Goal: Information Seeking & Learning: Learn about a topic

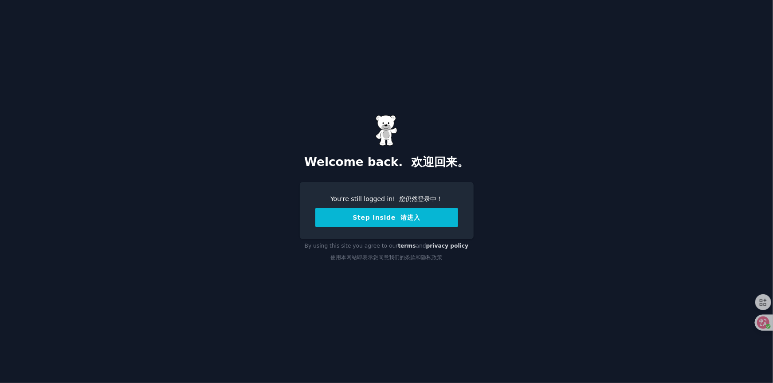
click at [380, 218] on button "Step Inside 请进入" at bounding box center [386, 217] width 143 height 19
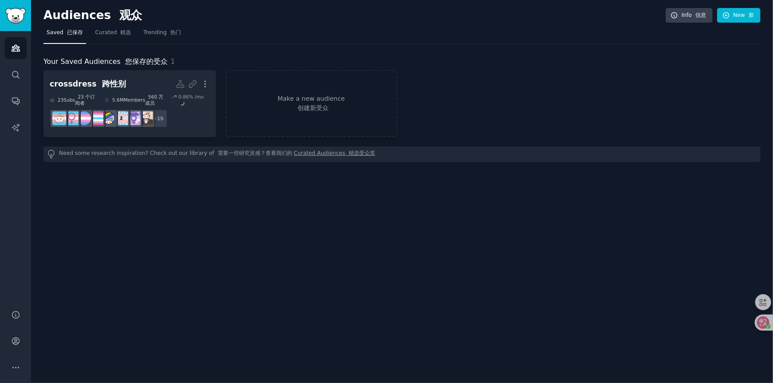
click at [220, 230] on div "Audiences 观众 Info 信息 New 新 Saved 已保存 Curated 精选 Trending 热门 Your Saved Audience…" at bounding box center [402, 191] width 742 height 383
click at [284, 255] on div "Audiences 观众 Info 信息 New 新 Saved 已保存 Curated 精选 Trending 热门 Your Saved Audience…" at bounding box center [402, 191] width 742 height 383
click at [446, 247] on div "Audiences 观众 Info 信息 New 新 Saved 已保存 Curated 精选 Trending 热门 Your Saved Audience…" at bounding box center [402, 191] width 742 height 383
click at [128, 239] on div "Audiences 观众 Info 信息 New 新 Saved 已保存 Curated 精选 Trending 热门 Your Saved Audience…" at bounding box center [402, 191] width 742 height 383
click at [121, 36] on link "Curated 精选" at bounding box center [113, 35] width 42 height 18
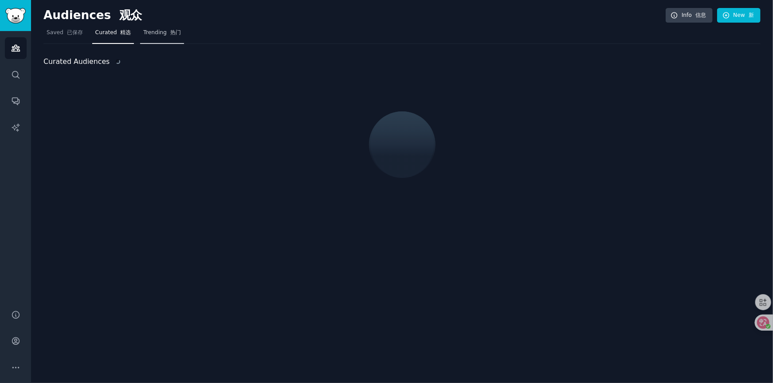
click at [170, 34] on font "热门" at bounding box center [175, 32] width 11 height 6
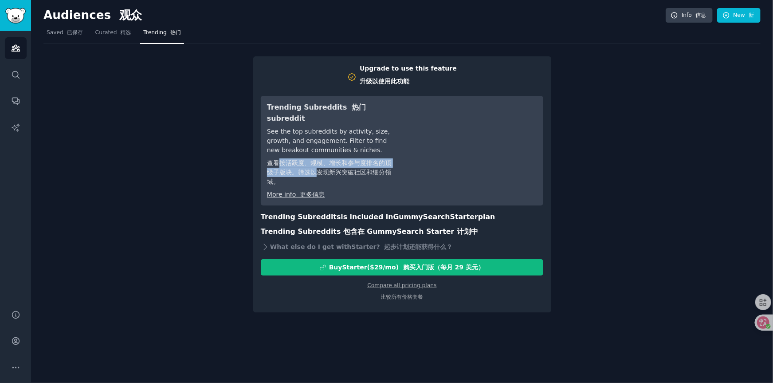
drag, startPoint x: 280, startPoint y: 161, endPoint x: 319, endPoint y: 171, distance: 40.8
click at [319, 171] on font "查看按活跃度、规模、增长和参与度排名的顶级子版块。筛选以发现新兴突破社区和细分领域。" at bounding box center [329, 172] width 124 height 26
click at [109, 37] on link "Curated 精选" at bounding box center [113, 35] width 42 height 18
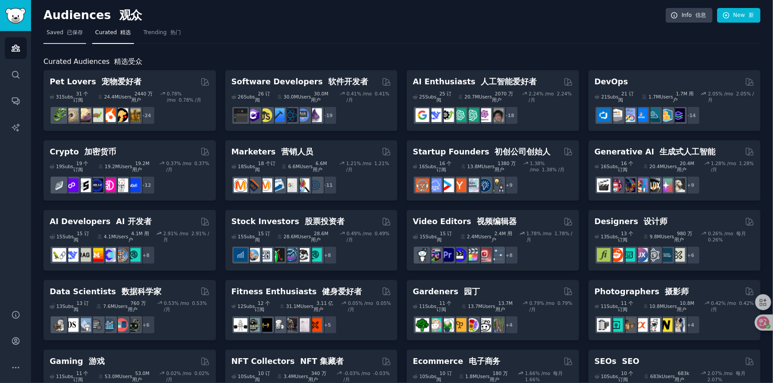
click at [64, 35] on font at bounding box center [65, 32] width 4 height 6
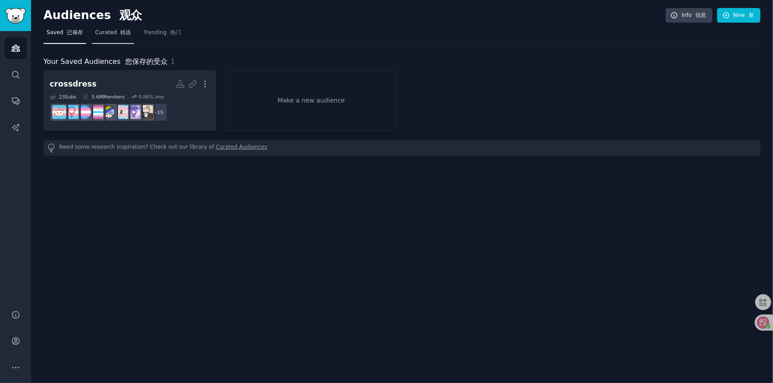
click at [121, 34] on font "精选" at bounding box center [125, 32] width 11 height 6
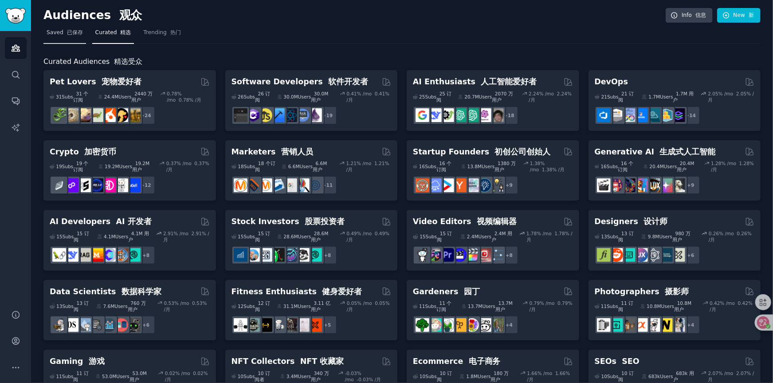
click at [66, 38] on link "Saved 已保存" at bounding box center [64, 35] width 43 height 18
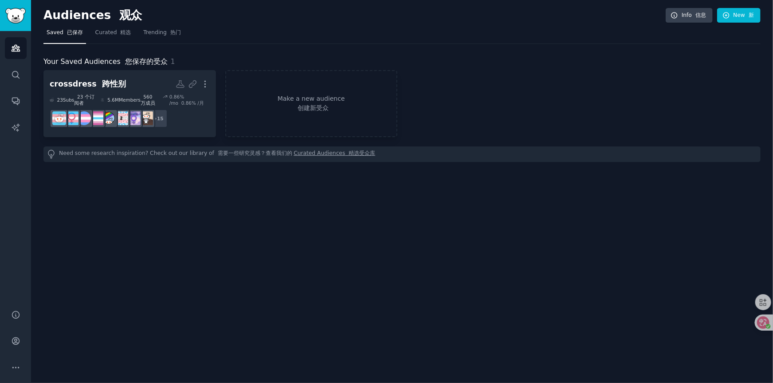
click at [204, 221] on div "Audiences 观众 Info 信息 New 新 Saved 已保存 Curated 精选 Trending 热门 Your Saved Audience…" at bounding box center [402, 191] width 742 height 383
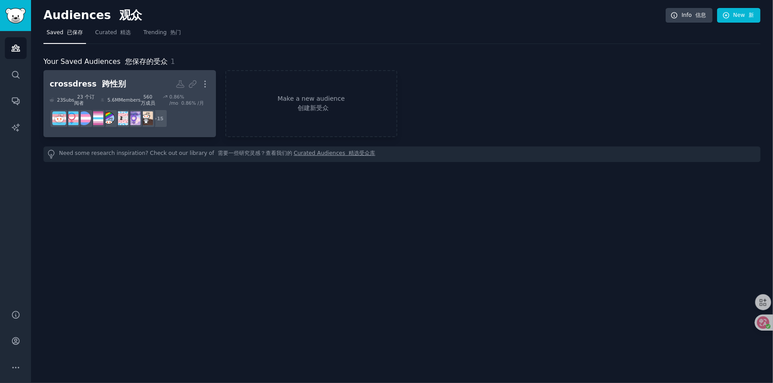
click at [151, 99] on font "560 万成员" at bounding box center [148, 100] width 15 height 12
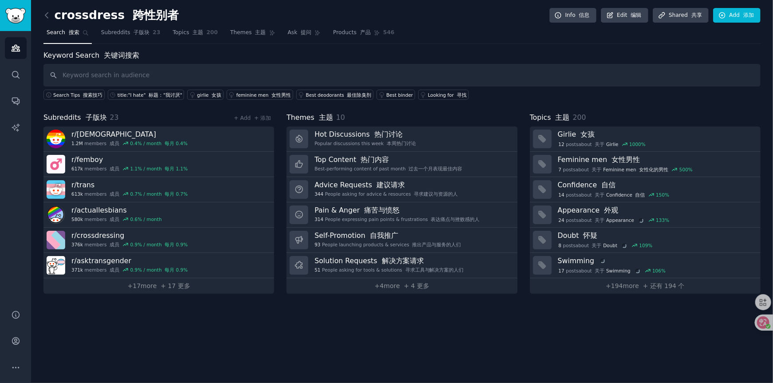
click at [462, 99] on div "Keyword Search 关键词搜索 Search Tips 搜索技巧 title:"I hate" 标题："我讨厌" girlie 女孩 feminin…" at bounding box center [401, 171] width 717 height 243
click at [463, 108] on div "Keyword Search 关键词搜索 Search Tips 搜索技巧 title:"I hate" 标题："我讨厌" girlie 女孩 feminin…" at bounding box center [401, 171] width 717 height 243
click at [379, 329] on div "crossdress 跨性别者 Info 信息 Edit 编辑 Share d 共享 Add 添加 Search 搜索 Subreddits 子版块 23 T…" at bounding box center [402, 191] width 742 height 383
click at [396, 325] on div "crossdress 跨性别者 Info 信息 Edit 编辑 Share d 共享 Add 添加 Search 搜索 Subreddits 子版块 23 T…" at bounding box center [402, 191] width 742 height 383
click at [479, 333] on div "crossdress 跨性别者 Info 信息 Edit 编辑 Share d 共享 Add 添加 Search 搜索 Subreddits 子版块 23 T…" at bounding box center [402, 191] width 742 height 383
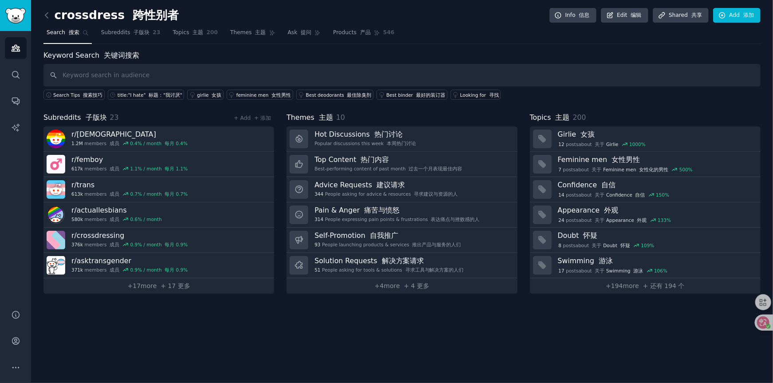
click at [310, 344] on div "crossdress 跨性别者 Info 信息 Edit 编辑 Share d 共享 Add 添加 Search 搜索 Subreddits 子版块 23 T…" at bounding box center [402, 191] width 742 height 383
click at [310, 343] on div "crossdress 跨性别者 Info 信息 Edit 编辑 Share d 共享 Add 添加 Search 搜索 Subreddits 子版块 23 T…" at bounding box center [402, 191] width 742 height 383
click at [283, 340] on div "crossdress 跨性别者 Info 信息 Edit 编辑 Share d 共享 Add 添加 Search 搜索 Subreddits 子版块 23 T…" at bounding box center [402, 191] width 742 height 383
click at [284, 348] on div "crossdress 跨性别者 Info 信息 Edit 编辑 Share d 共享 Add 添加 Search 搜索 Subreddits 子版块 23 T…" at bounding box center [402, 191] width 742 height 383
click at [149, 35] on link "Subreddits 子版块 23" at bounding box center [131, 35] width 66 height 18
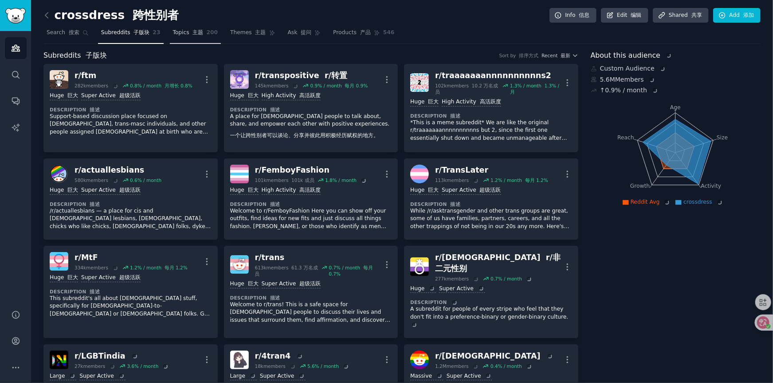
click at [193, 35] on font "主题" at bounding box center [198, 32] width 11 height 6
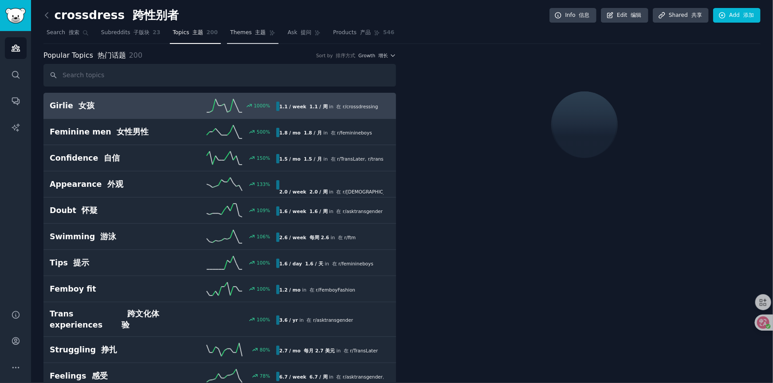
click at [246, 38] on link "Themes 主题" at bounding box center [252, 35] width 51 height 18
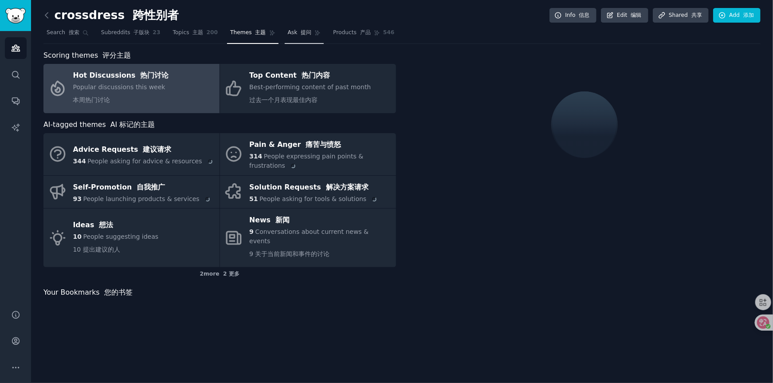
click at [288, 34] on span "Ask 提问" at bounding box center [300, 33] width 24 height 8
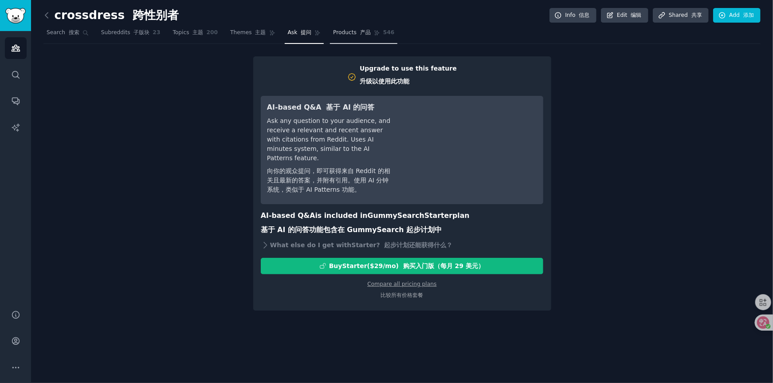
click at [333, 34] on span "Products 产品" at bounding box center [352, 33] width 38 height 8
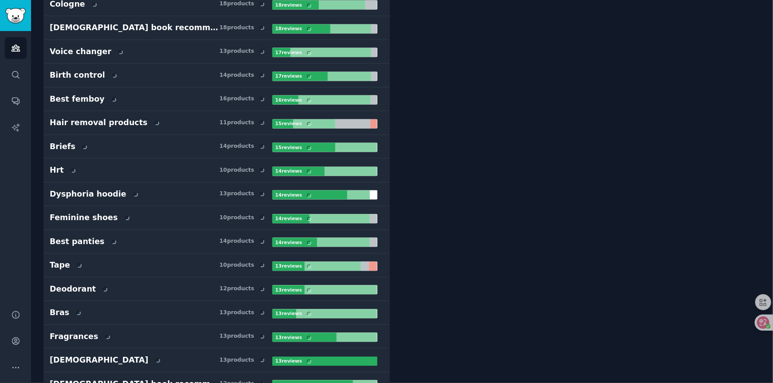
scroll to position [753, 0]
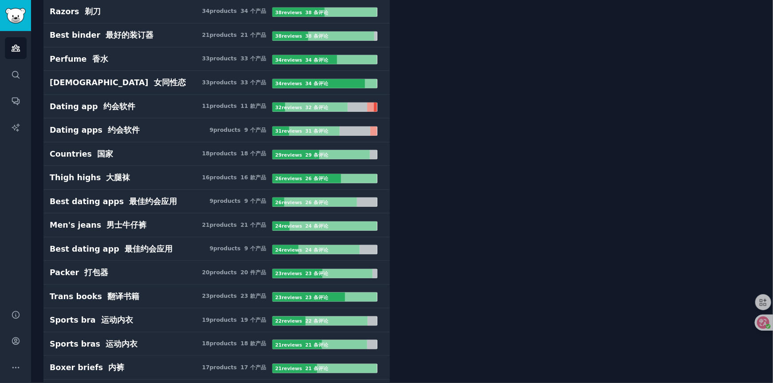
scroll to position [221, 0]
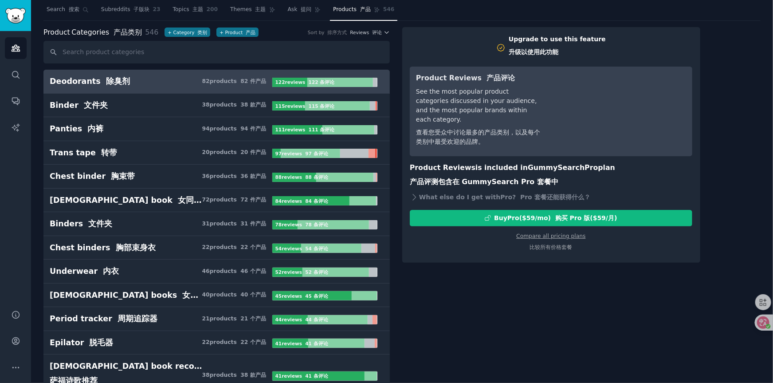
scroll to position [0, 0]
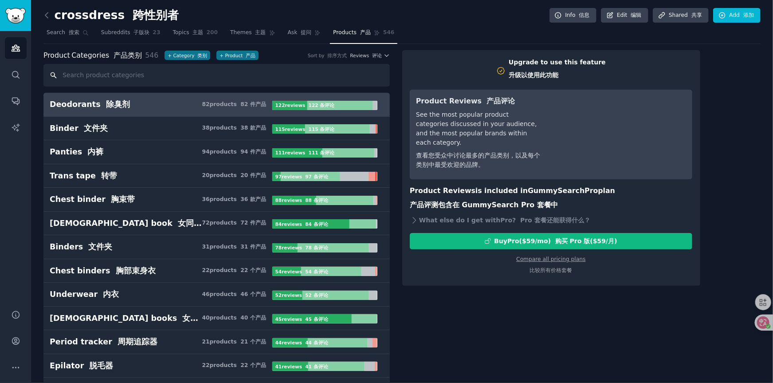
click at [357, 78] on input "text" at bounding box center [216, 75] width 346 height 23
click at [238, 103] on font at bounding box center [239, 104] width 4 height 6
click at [325, 106] on font "122 条评论" at bounding box center [322, 104] width 26 height 5
click at [323, 105] on font "122 条评论" at bounding box center [322, 104] width 26 height 5
click at [154, 104] on h3 "Deodorants 除臭剂 82 product s 82 件产品" at bounding box center [161, 104] width 223 height 11
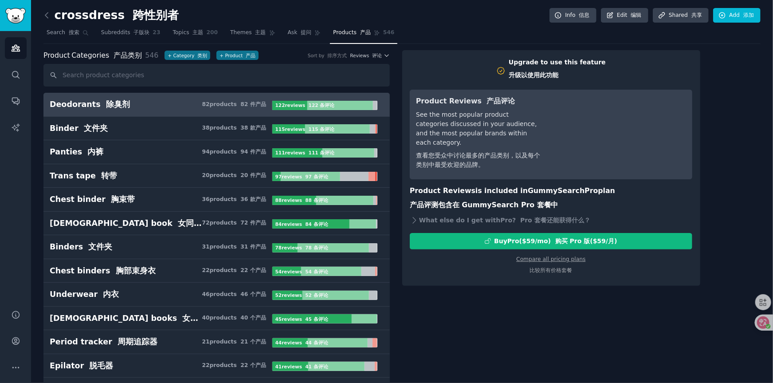
click at [75, 104] on div "Deodorants 除臭剂" at bounding box center [90, 104] width 80 height 11
click at [83, 103] on div "Deodorants 除臭剂" at bounding box center [90, 104] width 80 height 11
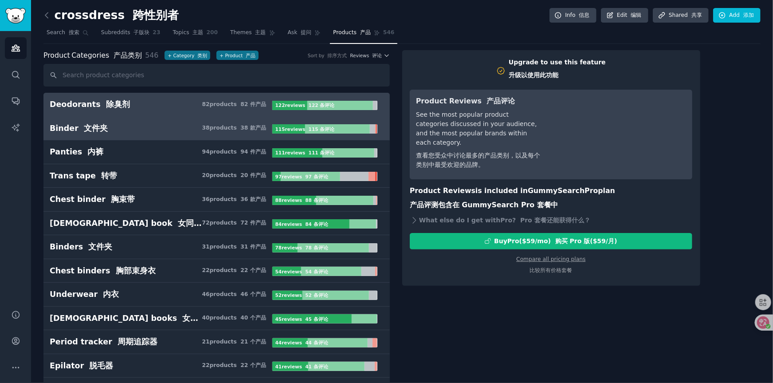
click at [329, 123] on div "Binder 文件夹 38 product s 38 款产品 115 review s 115 条评论" at bounding box center [217, 128] width 334 height 11
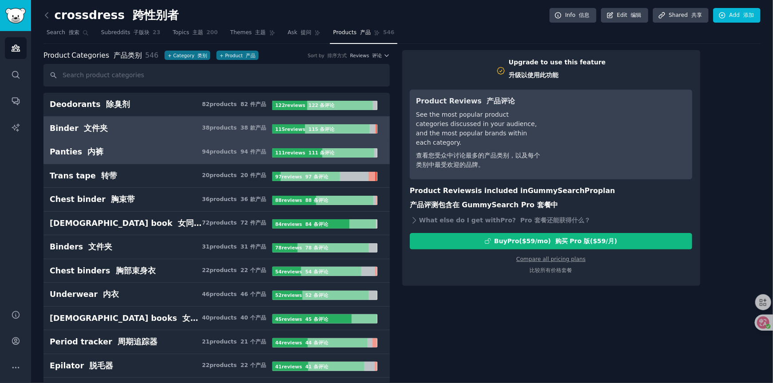
click at [329, 149] on div "111 review s 111 条评论" at bounding box center [305, 152] width 67 height 9
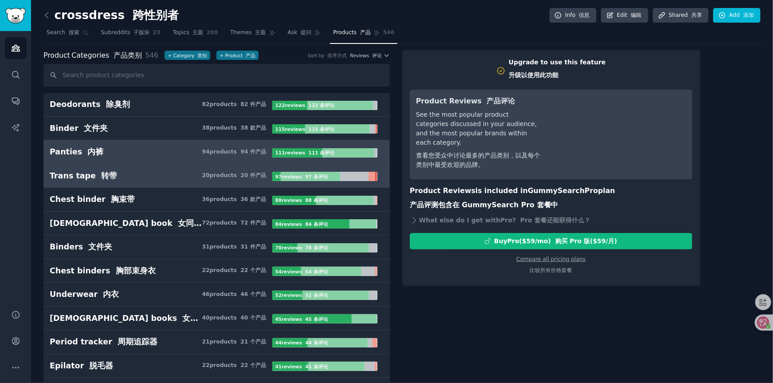
click at [319, 176] on font "97 条评论" at bounding box center [316, 176] width 23 height 5
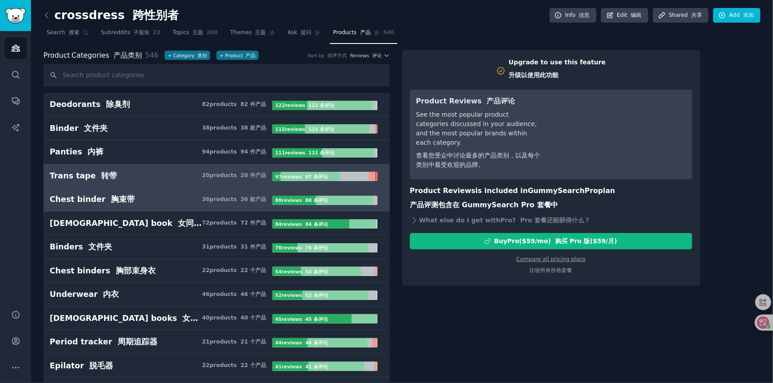
click at [309, 203] on div "88 review s 88 条评论" at bounding box center [302, 200] width 61 height 9
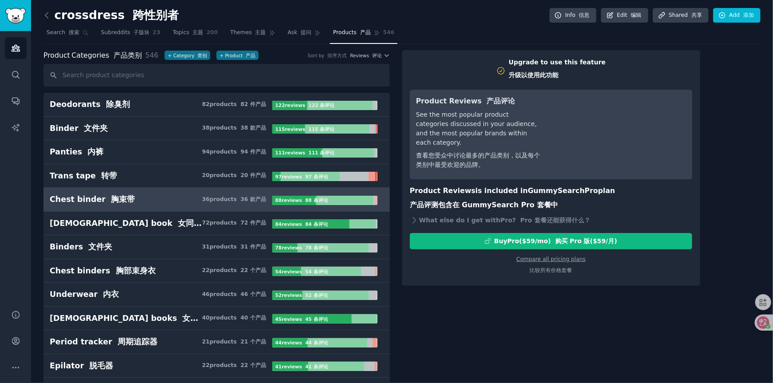
click at [754, 167] on div "Upgrade to use this feature 升级以使用此功能 Product Reviews 产品评论 See the most popular …" at bounding box center [581, 168] width 359 height 236
click at [743, 129] on div "Upgrade to use this feature 升级以使用此功能 Product Reviews 产品评论 See the most popular …" at bounding box center [581, 168] width 359 height 236
